Goal: Task Accomplishment & Management: Manage account settings

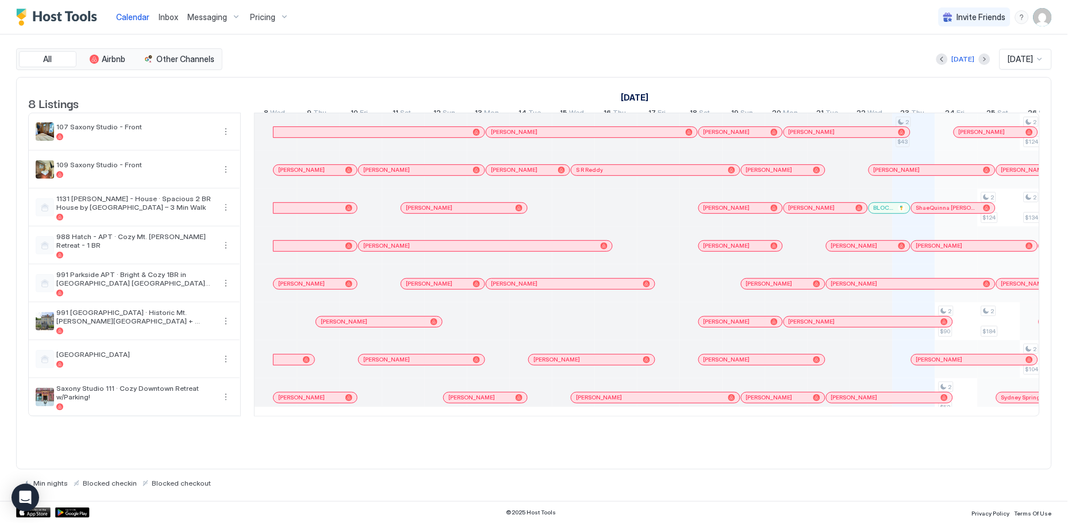
scroll to position [0, 639]
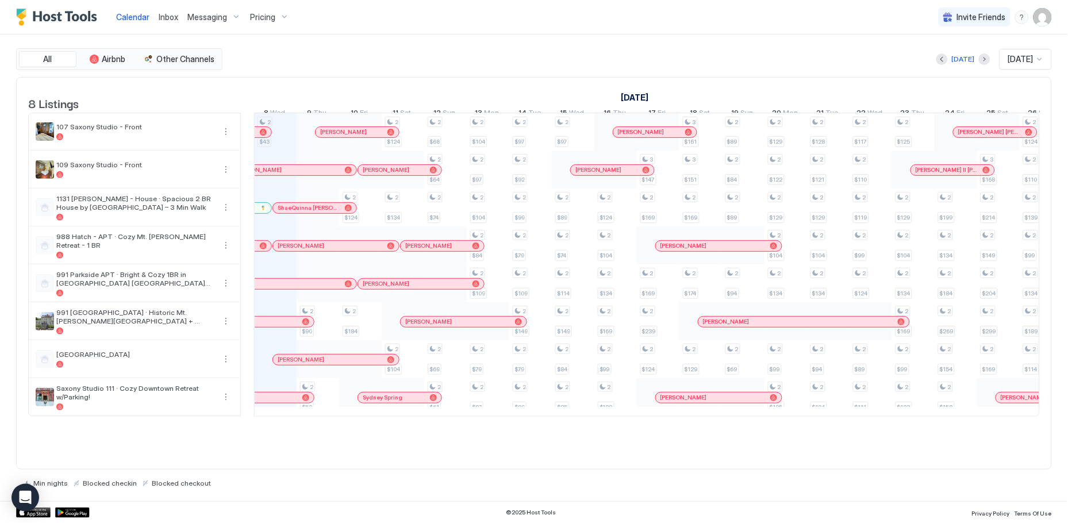
click at [1047, 20] on img "User profile" at bounding box center [1043, 17] width 18 height 18
click at [928, 59] on span "Settings" at bounding box center [940, 64] width 31 height 10
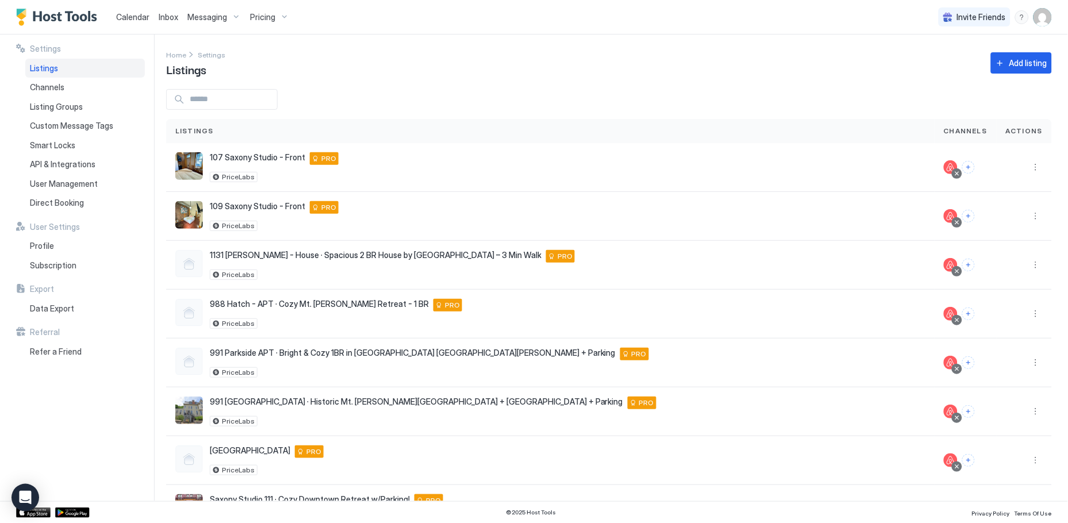
click at [1042, 14] on img "User profile" at bounding box center [1043, 17] width 18 height 18
click at [673, 91] on div at bounding box center [534, 261] width 1068 height 523
click at [43, 250] on span "Profile" at bounding box center [42, 246] width 24 height 10
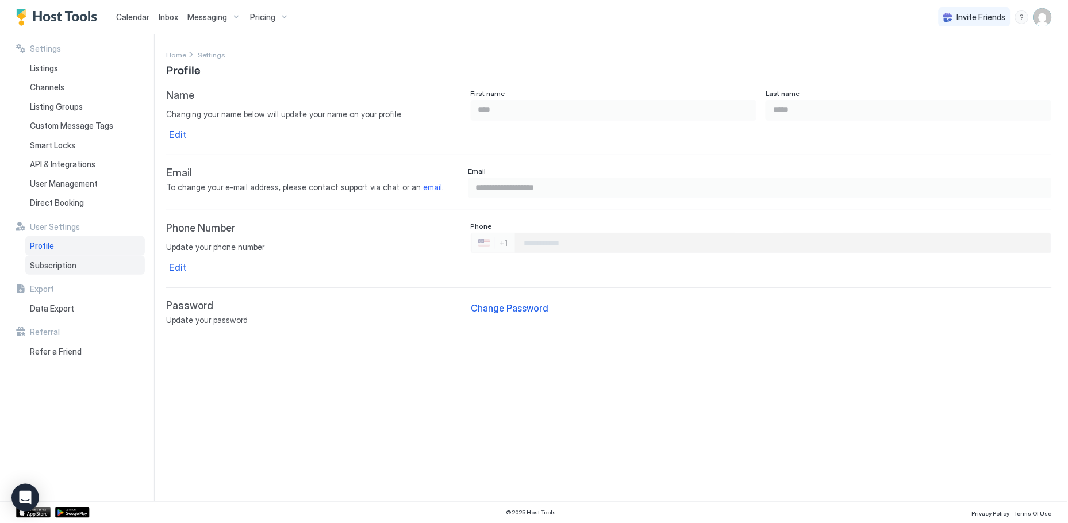
click at [54, 263] on span "Subscription" at bounding box center [53, 265] width 47 height 10
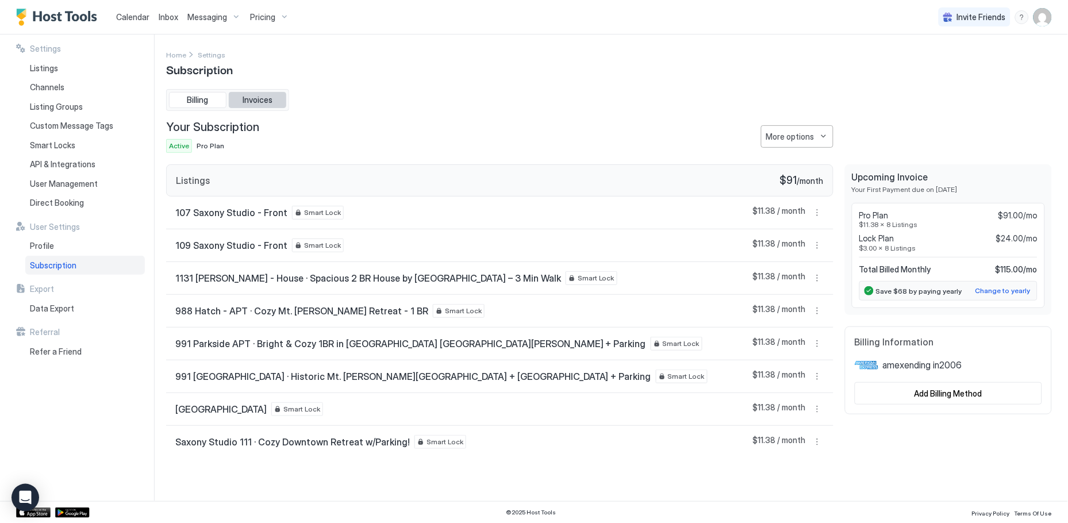
click at [269, 95] on span "Invoices" at bounding box center [258, 100] width 30 height 10
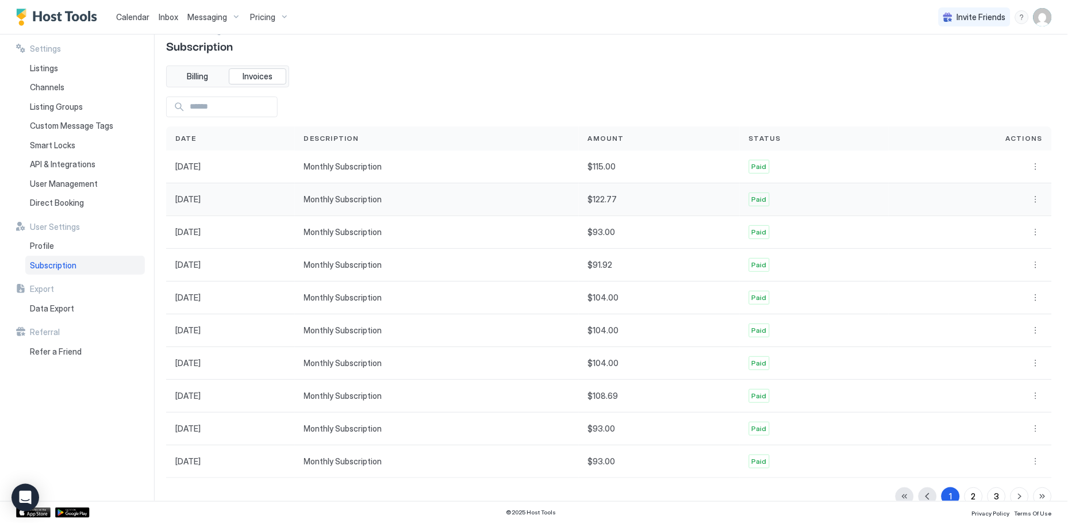
scroll to position [29, 0]
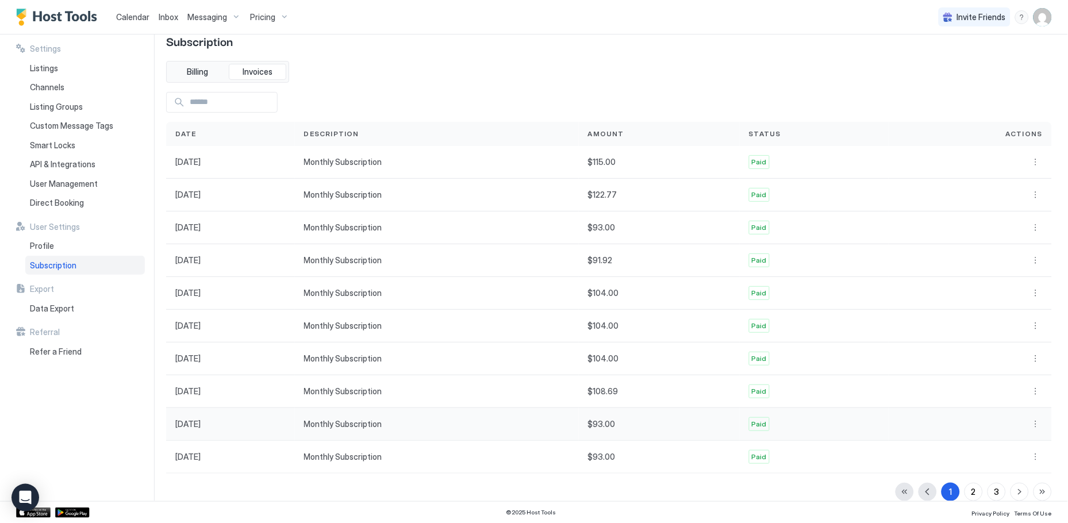
drag, startPoint x: 193, startPoint y: 461, endPoint x: 658, endPoint y: 440, distance: 465.6
click at [658, 440] on div "$93.00" at bounding box center [659, 424] width 161 height 33
click at [1027, 466] on div at bounding box center [970, 456] width 163 height 33
click at [1029, 461] on button "More options" at bounding box center [1036, 457] width 14 height 14
click at [1007, 473] on span "Receipt" at bounding box center [1010, 473] width 25 height 9
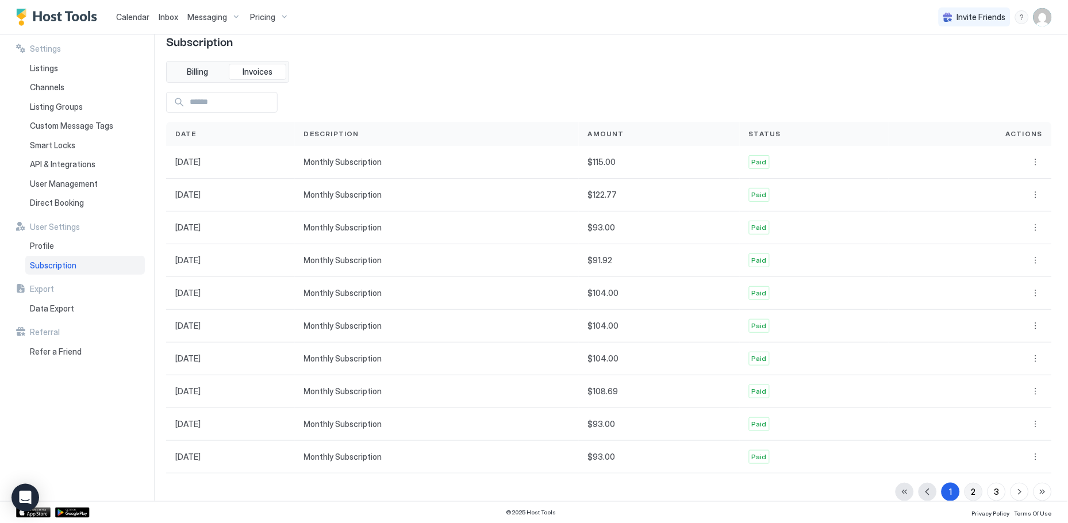
click at [968, 492] on button "2" at bounding box center [974, 492] width 18 height 18
click at [1029, 162] on button "More options" at bounding box center [1036, 162] width 14 height 14
click at [1016, 197] on span "Download" at bounding box center [1015, 195] width 34 height 9
click at [1029, 193] on button "More options" at bounding box center [1036, 195] width 14 height 14
click at [1012, 230] on span "Download" at bounding box center [1015, 228] width 34 height 9
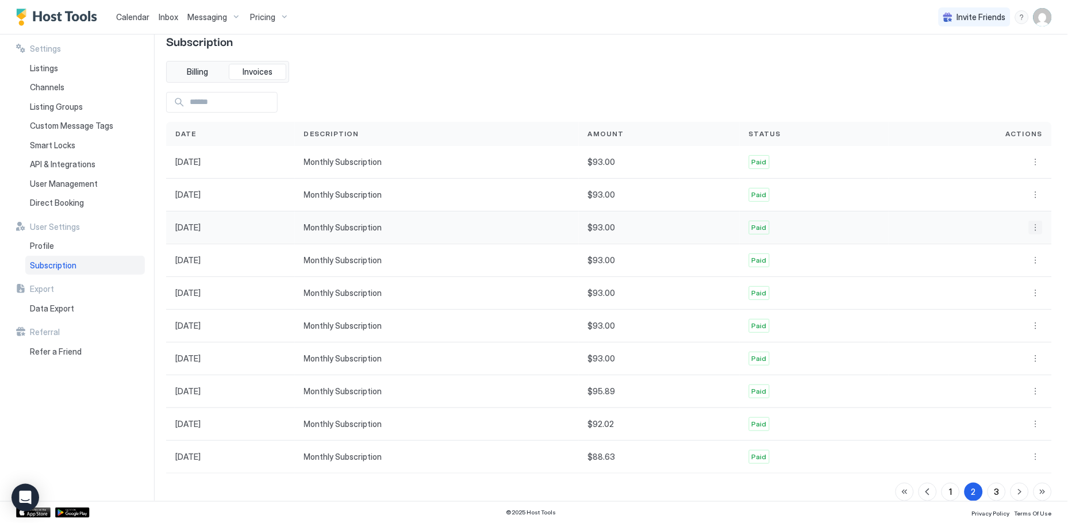
click at [1029, 226] on button "More options" at bounding box center [1036, 228] width 14 height 14
click at [1007, 263] on span "Download" at bounding box center [1015, 261] width 34 height 9
click at [1029, 260] on button "More options" at bounding box center [1036, 261] width 14 height 14
click at [1014, 291] on span "Download" at bounding box center [1015, 294] width 34 height 9
click at [1031, 295] on button "More options" at bounding box center [1036, 293] width 14 height 14
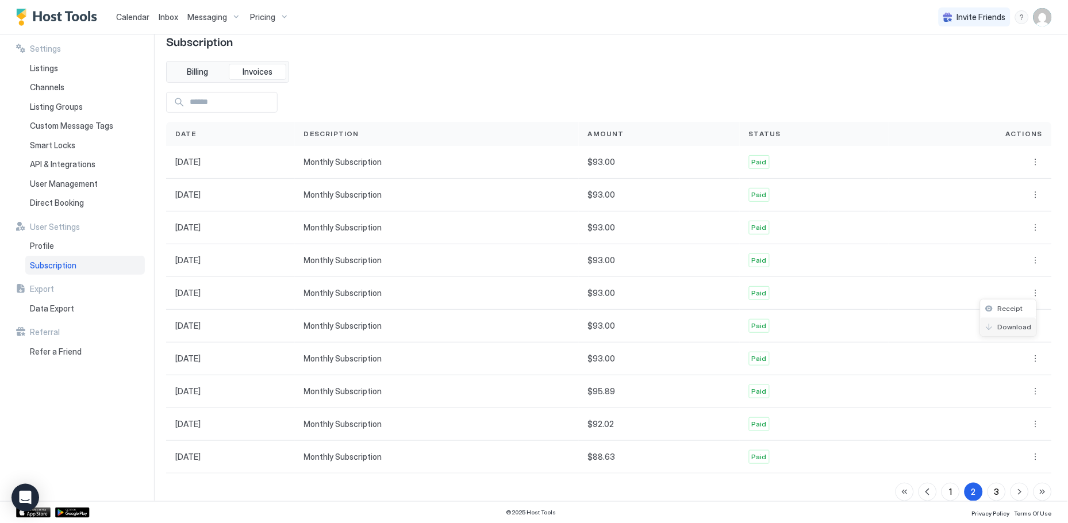
click at [1009, 325] on span "Download" at bounding box center [1015, 327] width 34 height 9
click at [1030, 326] on button "More options" at bounding box center [1036, 326] width 14 height 14
click at [1014, 365] on div "Download" at bounding box center [1009, 360] width 56 height 18
click at [1018, 364] on span "Download" at bounding box center [1015, 360] width 34 height 9
click at [1029, 355] on button "More options" at bounding box center [1036, 359] width 14 height 14
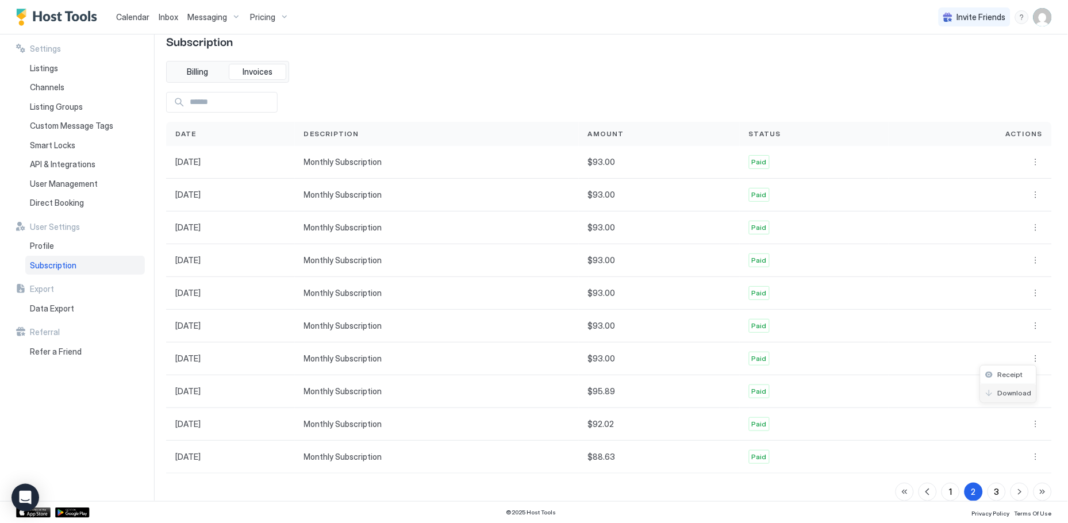
click at [1019, 393] on span "Download" at bounding box center [1015, 393] width 34 height 9
click at [1029, 394] on button "More options" at bounding box center [1036, 392] width 14 height 14
click at [1012, 423] on span "Download" at bounding box center [1015, 425] width 34 height 9
click at [1029, 430] on button "More options" at bounding box center [1036, 424] width 14 height 14
click at [1007, 461] on span "Download" at bounding box center [1015, 459] width 34 height 9
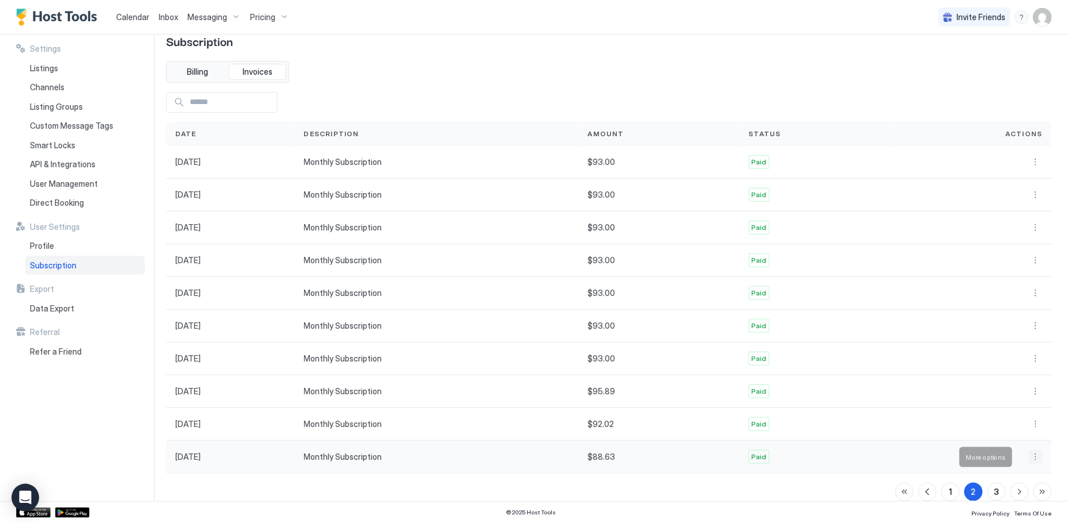
click at [1029, 459] on button "More options" at bounding box center [1036, 457] width 14 height 14
click at [1021, 492] on span "Download" at bounding box center [1015, 492] width 34 height 9
click at [995, 493] on div "3" at bounding box center [997, 492] width 5 height 12
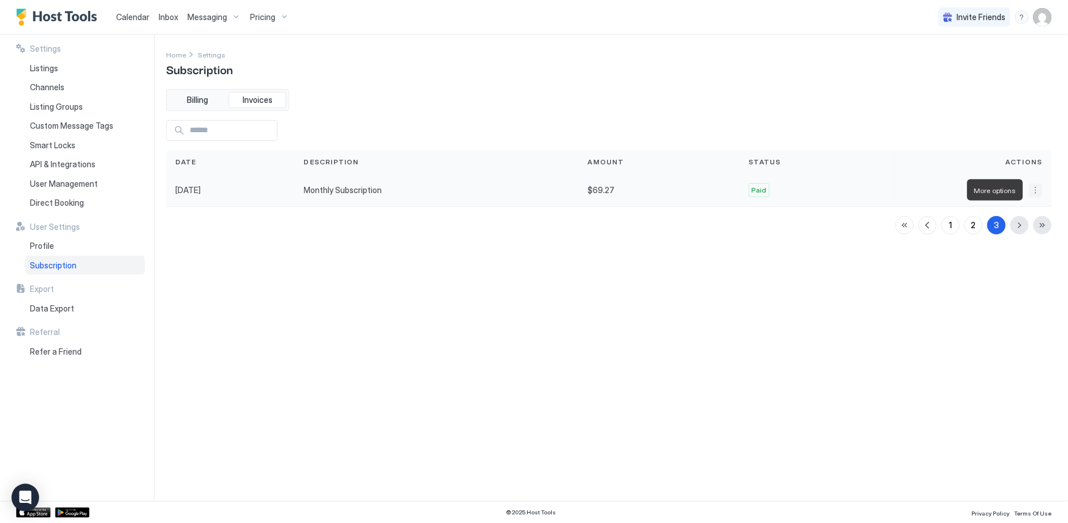
click at [1035, 197] on button "More options" at bounding box center [1036, 190] width 14 height 14
click at [1024, 226] on span "Download" at bounding box center [1024, 224] width 34 height 9
click at [474, 79] on div "Settings Home Settings Subscription Billing Invoices Date Description Amount St…" at bounding box center [609, 267] width 886 height 439
click at [975, 227] on div "2" at bounding box center [974, 225] width 5 height 12
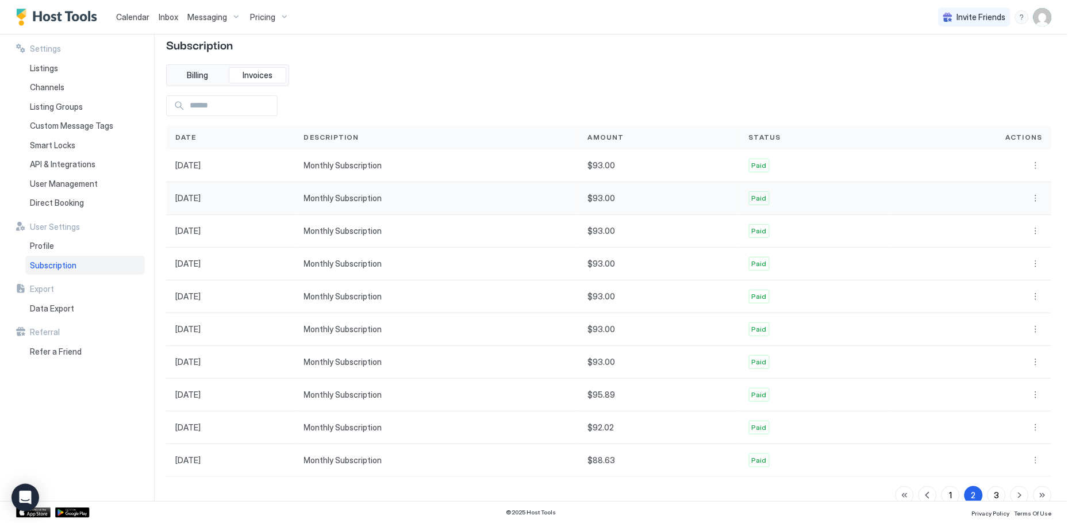
scroll to position [29, 0]
